Goal: Information Seeking & Learning: Understand process/instructions

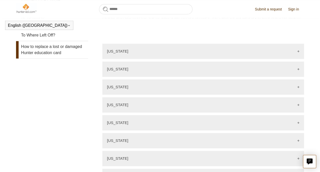
scroll to position [189, 0]
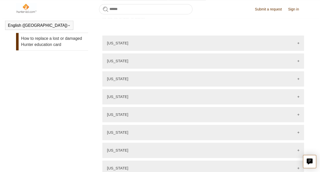
click at [66, 50] on link "How to replace a lost or damaged Hunter education card" at bounding box center [52, 41] width 72 height 17
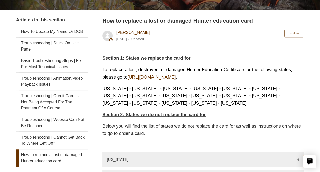
scroll to position [88, 0]
click at [176, 74] on link "[URL][DOMAIN_NAME]" at bounding box center [151, 76] width 48 height 5
